Goal: Task Accomplishment & Management: Complete application form

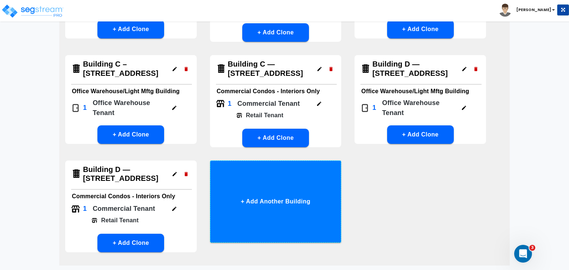
click at [268, 212] on button "+ Add Another Building" at bounding box center [276, 202] width 132 height 82
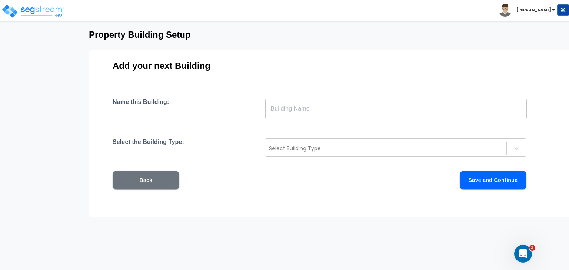
scroll to position [36, 0]
click at [287, 107] on input "text" at bounding box center [396, 109] width 262 height 21
click at [293, 107] on input "text" at bounding box center [396, 109] width 262 height 21
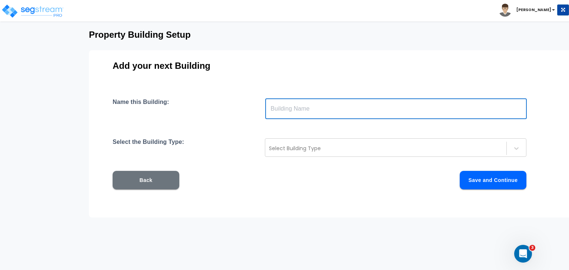
paste input "Building E — [STREET_ADDRESS]"
type input "Building E — [STREET_ADDRESS]"
click at [309, 147] on div at bounding box center [386, 148] width 234 height 9
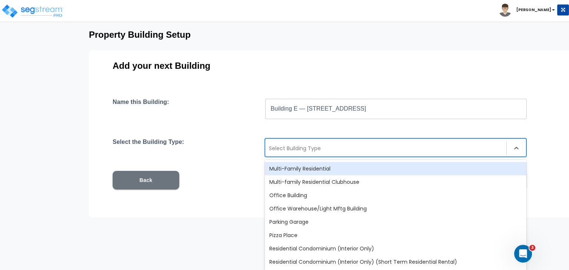
scroll to position [482, 0]
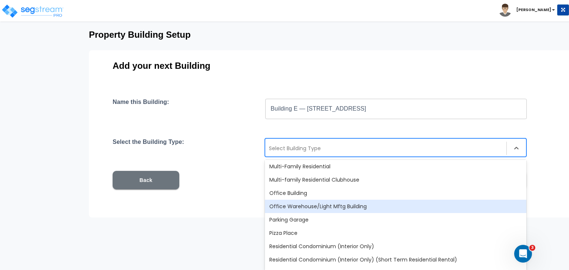
click at [324, 204] on div "Office Warehouse/Light Mftg Building" at bounding box center [396, 206] width 262 height 13
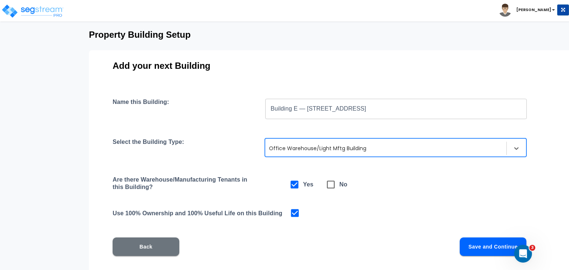
click at [474, 247] on button "Save and Continue" at bounding box center [493, 247] width 67 height 19
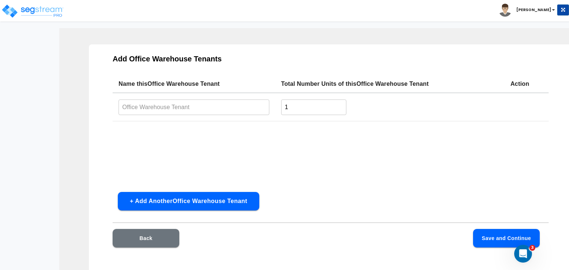
scroll to position [21, 0]
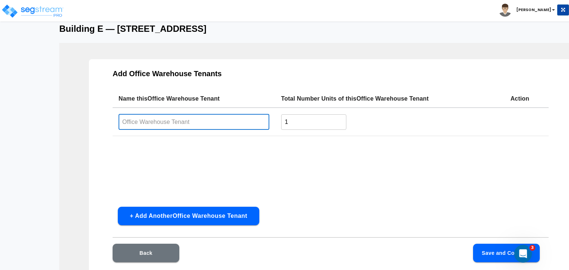
click at [187, 120] on input "text" at bounding box center [194, 122] width 151 height 16
type input "Office Warehouse Tenant"
click at [488, 255] on button "Save and Continue" at bounding box center [506, 253] width 67 height 19
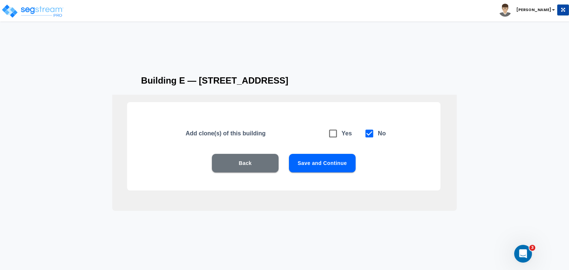
scroll to position [9, 0]
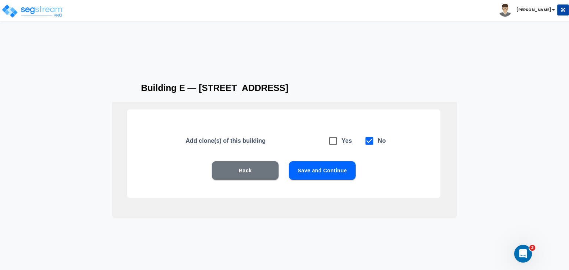
click at [329, 171] on button "Save and Continue" at bounding box center [322, 171] width 67 height 19
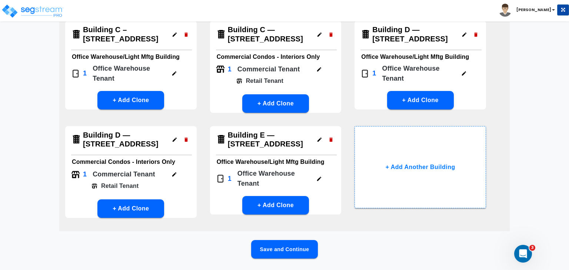
scroll to position [184, 0]
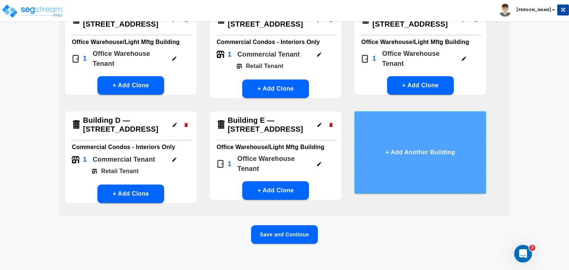
click at [407, 163] on button "+ Add Another Building" at bounding box center [421, 153] width 132 height 82
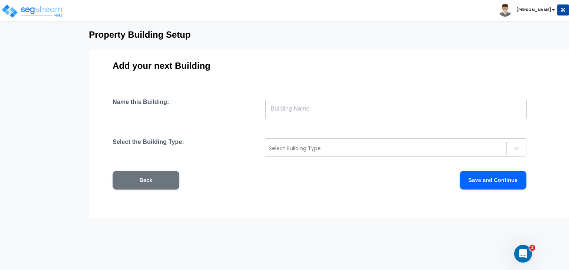
click at [306, 109] on input "text" at bounding box center [396, 109] width 262 height 21
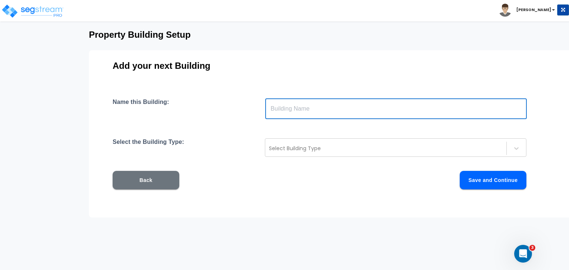
paste input "Building E — [STREET_ADDRESS]"
type input "Building E — [STREET_ADDRESS]"
click at [308, 153] on div "Select Building Type" at bounding box center [385, 149] width 241 height 12
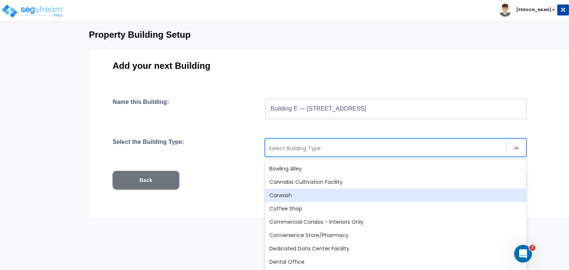
scroll to position [94, 0]
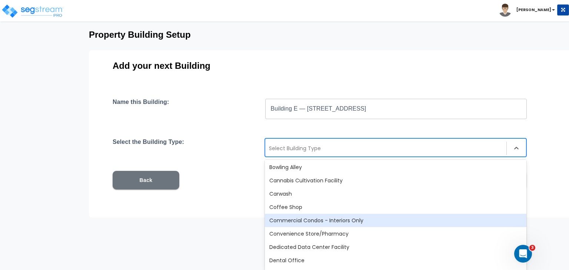
click at [320, 218] on div "Commercial Condos - Interiors Only" at bounding box center [396, 220] width 262 height 13
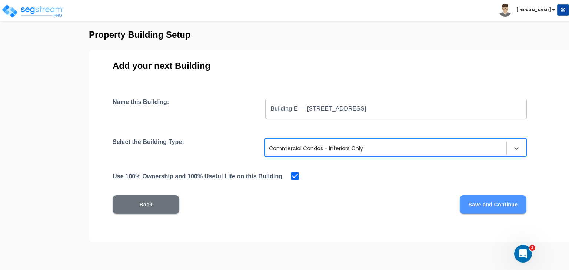
click at [480, 200] on button "Save and Continue" at bounding box center [493, 205] width 67 height 19
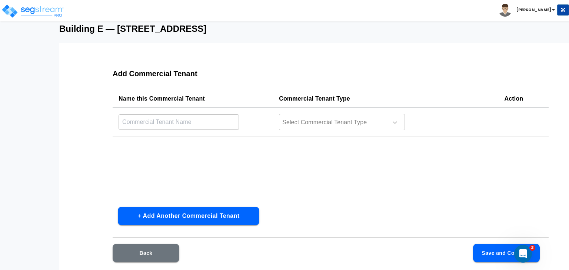
click at [172, 120] on input "text" at bounding box center [179, 122] width 120 height 16
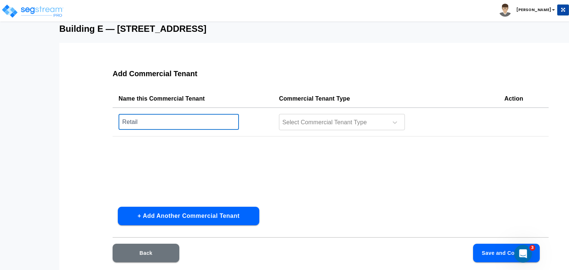
click at [161, 123] on input "Retail" at bounding box center [179, 122] width 120 height 16
type input "Retail Tenant"
click at [317, 123] on div at bounding box center [333, 123] width 102 height 10
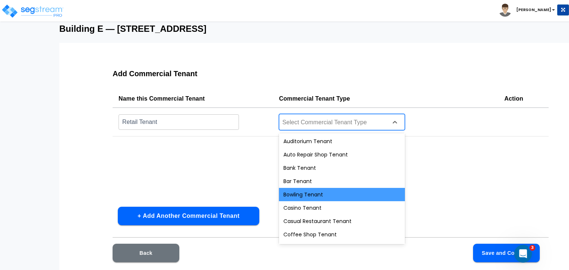
scroll to position [279, 0]
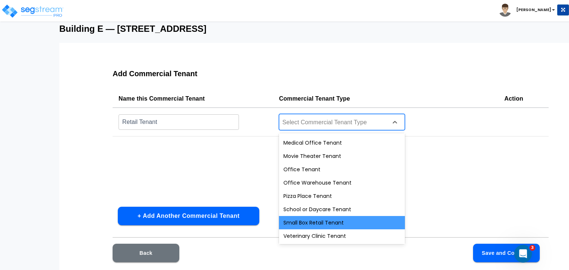
click at [322, 225] on div "Small Box Retail Tenant" at bounding box center [342, 222] width 126 height 13
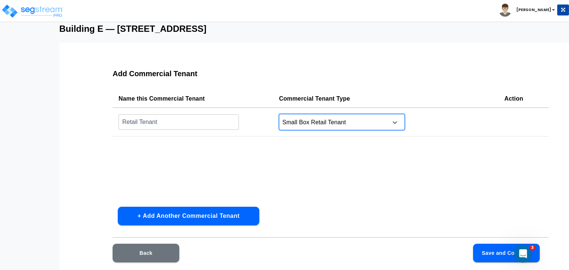
click at [485, 252] on button "Save and Continue" at bounding box center [506, 253] width 67 height 19
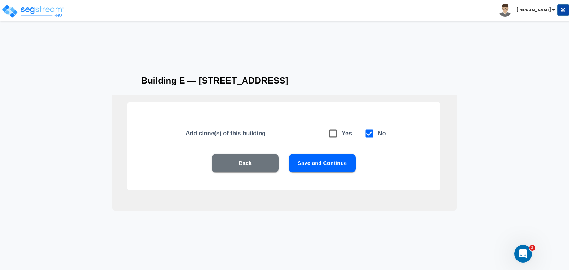
scroll to position [9, 0]
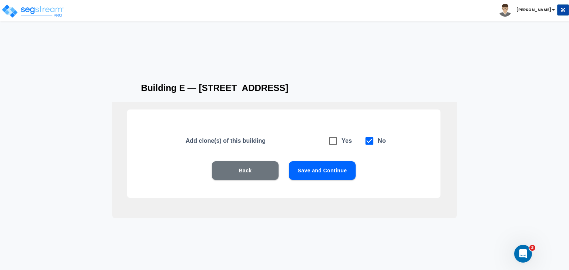
click at [321, 169] on button "Save and Continue" at bounding box center [322, 171] width 67 height 19
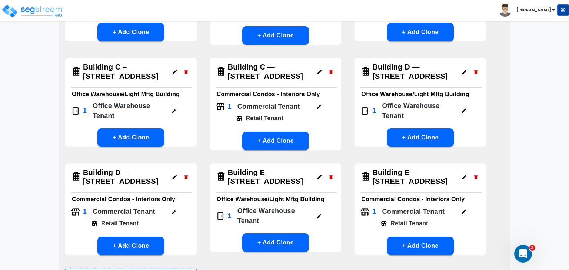
scroll to position [237, 0]
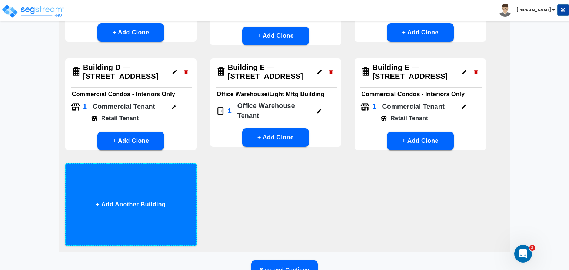
click at [142, 209] on button "+ Add Another Building" at bounding box center [131, 205] width 132 height 82
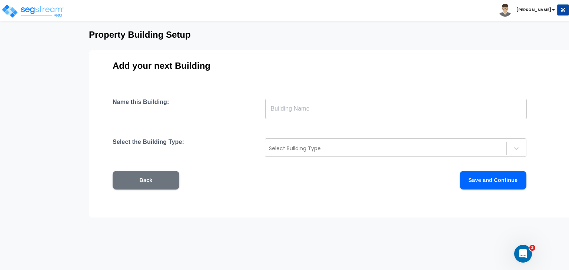
scroll to position [36, 0]
click at [280, 109] on input "text" at bounding box center [396, 109] width 262 height 21
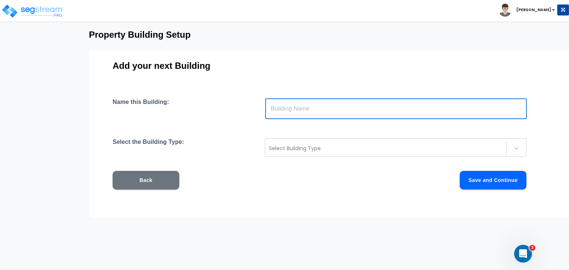
paste input "Building F — [STREET_ADDRESS]"
type input "Building F — [STREET_ADDRESS]"
click at [285, 150] on div at bounding box center [386, 148] width 234 height 9
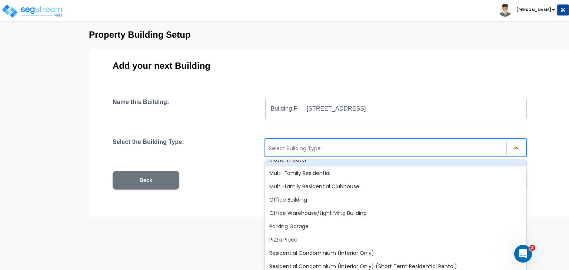
scroll to position [482, 0]
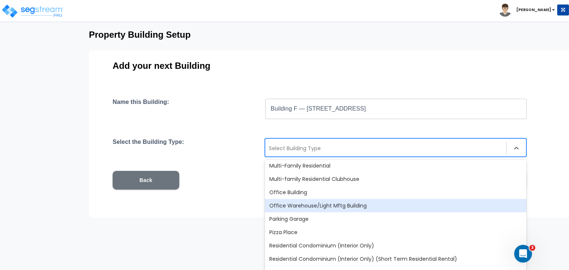
click at [316, 205] on div "Office Warehouse/Light Mftg Building" at bounding box center [396, 205] width 262 height 13
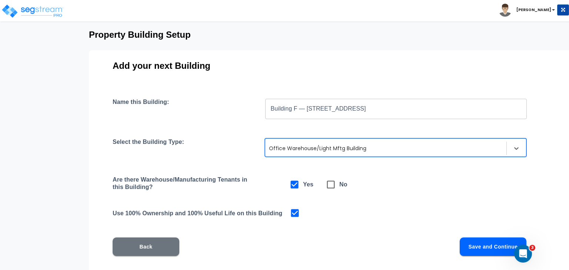
click at [485, 243] on button "Save and Continue" at bounding box center [493, 247] width 67 height 19
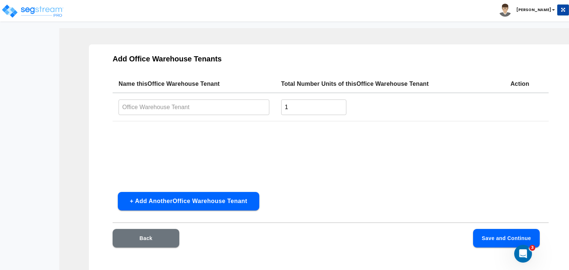
scroll to position [21, 0]
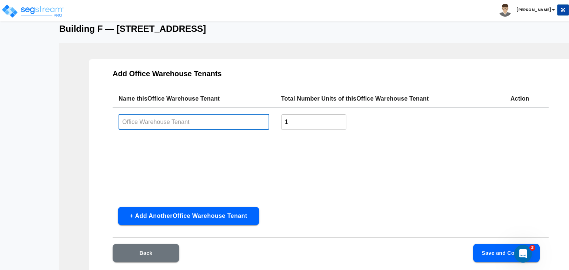
click at [183, 121] on input "text" at bounding box center [194, 122] width 151 height 16
type input "Office Warehouse Tenant"
click at [479, 250] on button "Save and Continue" at bounding box center [506, 253] width 67 height 19
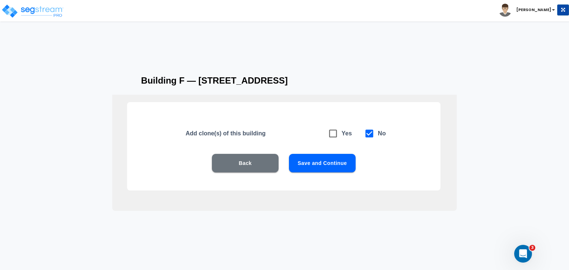
scroll to position [9, 0]
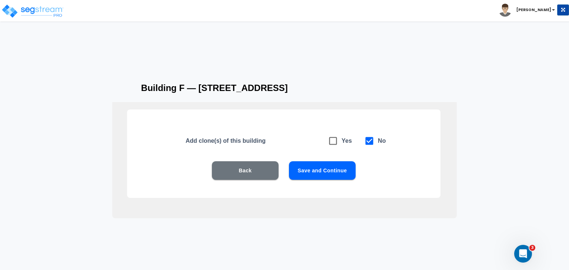
click at [340, 172] on button "Save and Continue" at bounding box center [322, 171] width 67 height 19
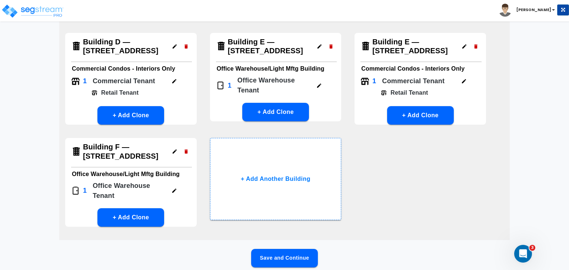
scroll to position [301, 0]
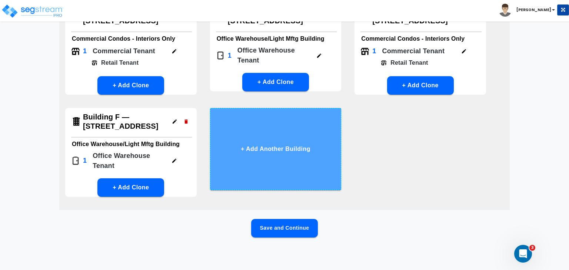
click at [316, 162] on button "+ Add Another Building" at bounding box center [276, 149] width 132 height 82
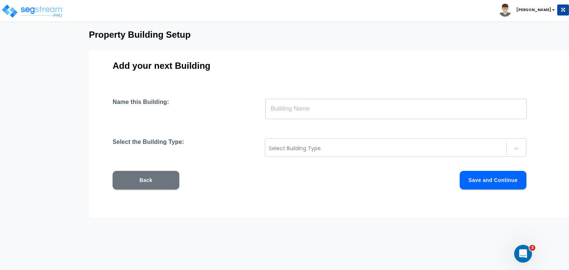
click at [303, 105] on input "text" at bounding box center [396, 109] width 262 height 21
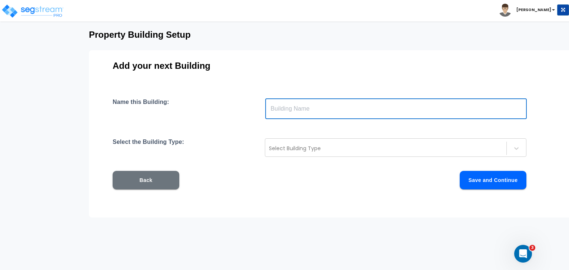
paste input "Building F — [STREET_ADDRESS]"
type input "Building F — [STREET_ADDRESS]"
click at [292, 149] on div at bounding box center [386, 148] width 234 height 9
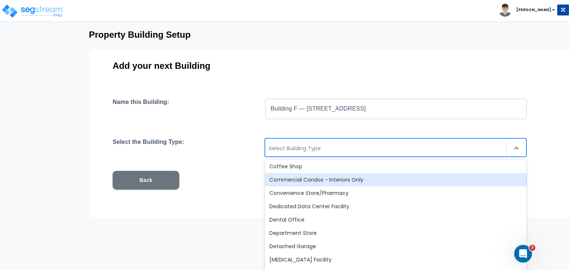
scroll to position [136, 0]
click at [339, 178] on div "Commercial Condos - Interiors Only" at bounding box center [396, 179] width 262 height 13
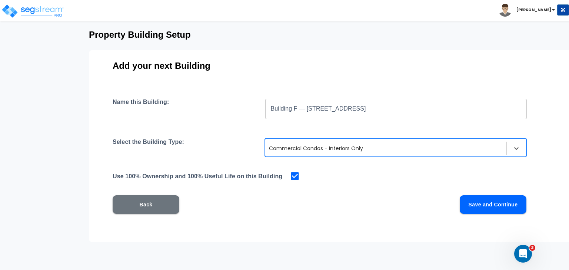
click at [471, 207] on button "Save and Continue" at bounding box center [493, 205] width 67 height 19
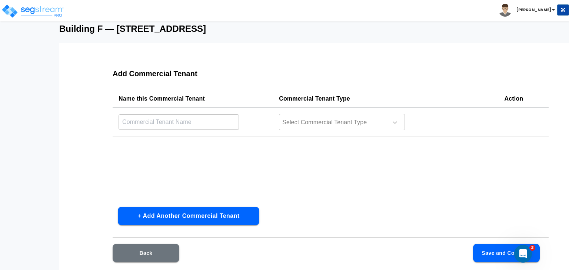
click at [206, 121] on input "text" at bounding box center [179, 122] width 120 height 16
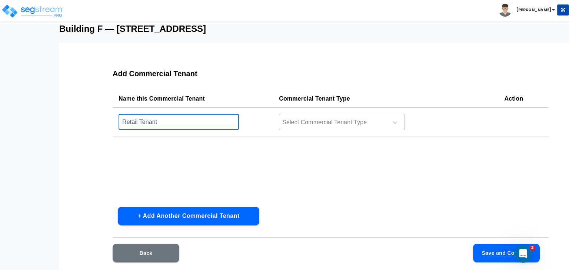
type input "Retail Tenant"
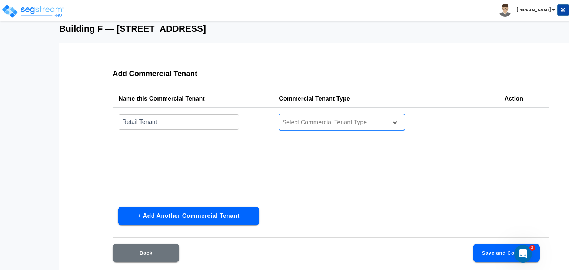
click at [295, 120] on div at bounding box center [333, 123] width 102 height 10
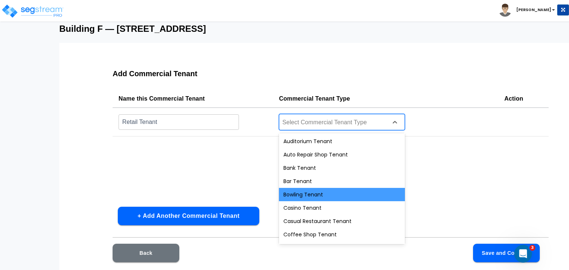
scroll to position [279, 0]
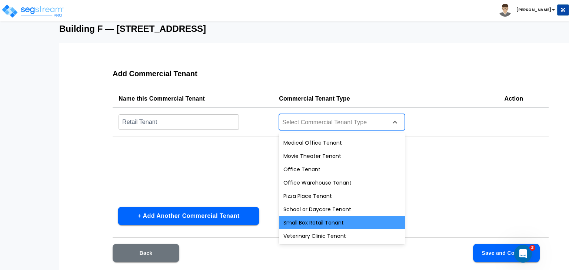
click at [323, 223] on div "Small Box Retail Tenant" at bounding box center [342, 222] width 126 height 13
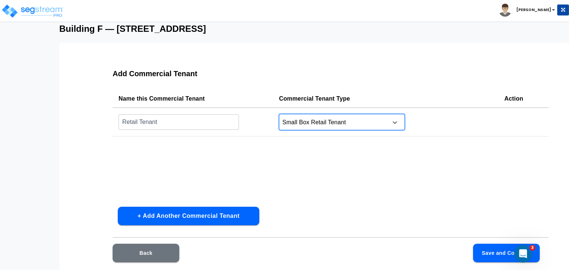
click at [346, 178] on div "Name this Commercial Tenant Commercial Tenant Type Action Retail Tenant ​ optio…" at bounding box center [331, 145] width 436 height 111
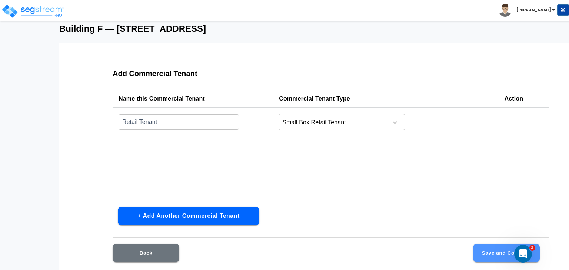
click at [483, 251] on button "Save and Continue" at bounding box center [506, 253] width 67 height 19
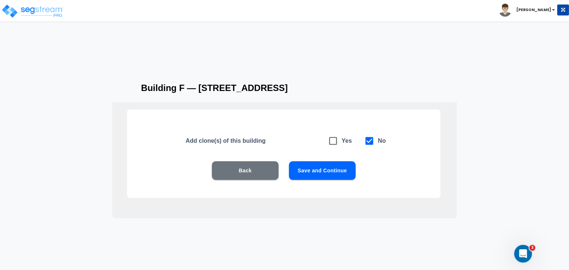
click at [326, 171] on button "Save and Continue" at bounding box center [322, 171] width 67 height 19
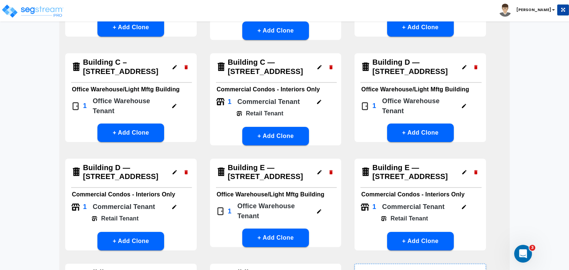
scroll to position [304, 0]
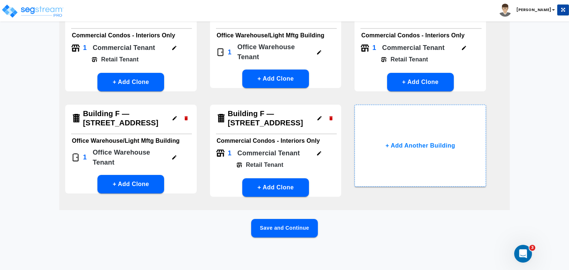
click at [297, 229] on button "Save and Continue" at bounding box center [284, 228] width 67 height 19
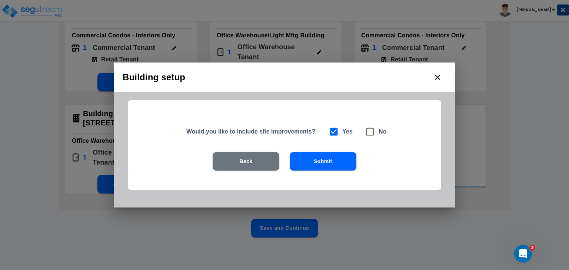
click at [325, 158] on button "Submit" at bounding box center [323, 161] width 67 height 19
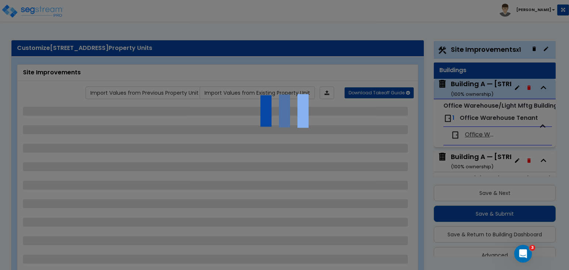
scroll to position [20, 0]
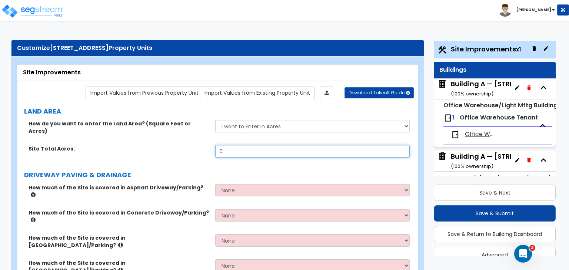
drag, startPoint x: 231, startPoint y: 140, endPoint x: 182, endPoint y: 144, distance: 48.7
click at [182, 145] on div "Site Total Acres: 0" at bounding box center [215, 154] width 396 height 18
type input "395,525"
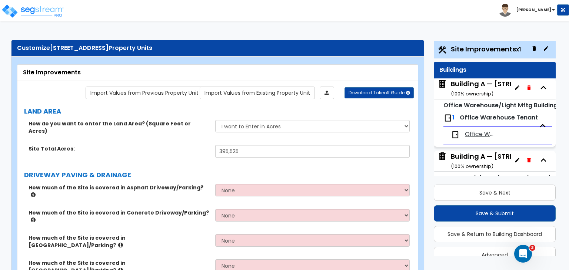
click at [187, 148] on div "Site Total Acres: 395,525" at bounding box center [215, 154] width 396 height 18
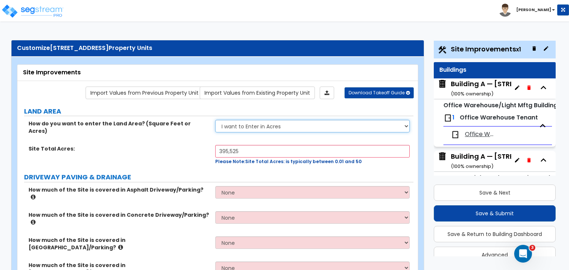
click at [276, 127] on select "I want to Enter in [GEOGRAPHIC_DATA] I want to Enter in Square Feet" at bounding box center [312, 126] width 194 height 13
select select "2"
click at [215, 120] on select "I want to Enter in [GEOGRAPHIC_DATA] I want to Enter in Square Feet" at bounding box center [312, 126] width 194 height 13
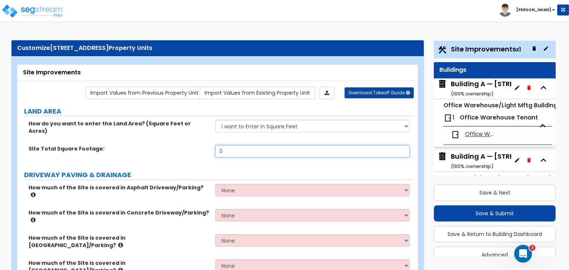
drag, startPoint x: 239, startPoint y: 143, endPoint x: 194, endPoint y: 149, distance: 44.8
click at [194, 149] on div "Site Total Square Footage: 0" at bounding box center [215, 154] width 396 height 18
drag, startPoint x: 245, startPoint y: 143, endPoint x: 182, endPoint y: 142, distance: 62.6
click at [182, 145] on div "Site Total Square Footage: 395,525" at bounding box center [215, 154] width 396 height 18
type input "395,525"
